Goal: Information Seeking & Learning: Learn about a topic

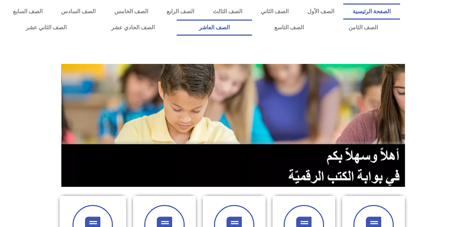
click at [252, 25] on link "الصف العاشر" at bounding box center [214, 28] width 75 height 16
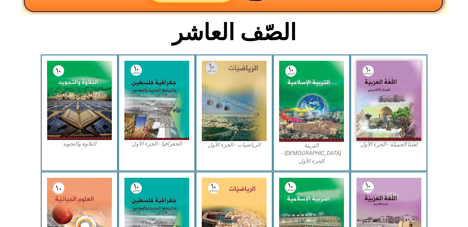
scroll to position [167, 0]
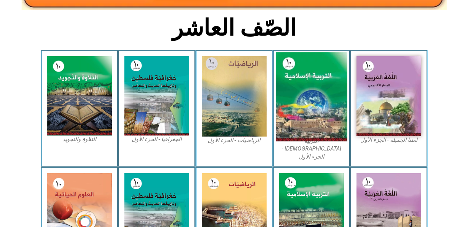
click at [304, 94] on img at bounding box center [311, 96] width 71 height 89
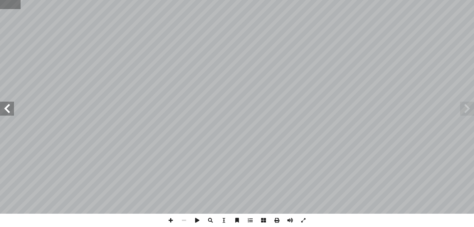
click at [20, 5] on input "text" at bounding box center [10, 4] width 21 height 9
type input "**"
click at [10, 109] on span at bounding box center [7, 108] width 14 height 14
click at [9, 109] on span at bounding box center [7, 108] width 14 height 14
click at [171, 219] on span at bounding box center [170, 219] width 13 height 13
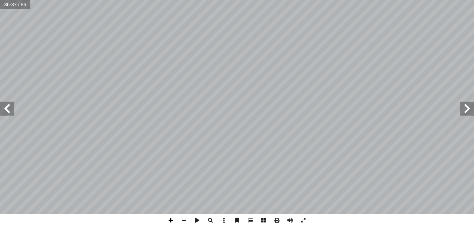
click at [169, 221] on span at bounding box center [170, 219] width 13 height 13
click at [8, 115] on span at bounding box center [7, 108] width 14 height 14
click at [177, 0] on html "الصفحة الرئيسية الصف الأول الصف الثاني الصف الثالث الصف الرابع الصف الخامس الصف…" at bounding box center [237, 31] width 474 height 63
click at [10, 109] on span at bounding box center [7, 108] width 14 height 14
drag, startPoint x: 11, startPoint y: 110, endPoint x: -1, endPoint y: 145, distance: 37.4
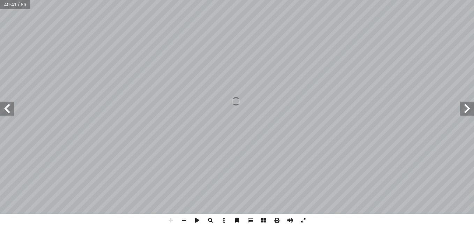
click at [0, 63] on html "الصفحة الرئيسية الصف الأول الصف الثاني الصف الثالث الصف الرابع الصف الخامس الصف…" at bounding box center [237, 31] width 474 height 63
click at [468, 109] on span at bounding box center [467, 108] width 14 height 14
click at [323, 137] on div "هداف: أ ال� درين على: � ن يكونوا ق أ ا ية الدرس � من الطلبة بعد نه ُ ع َّ ق َ و…" at bounding box center [237, 106] width 474 height 213
